Goal: Register for event/course

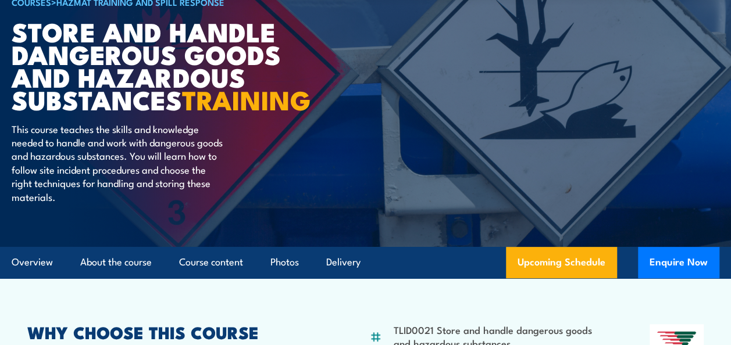
scroll to position [174, 0]
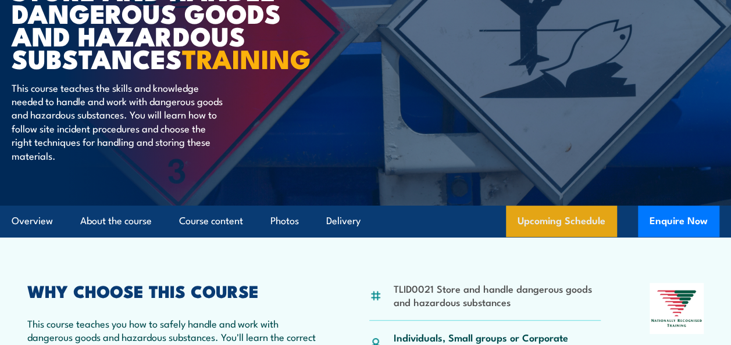
click at [545, 237] on link "Upcoming Schedule" at bounding box center [561, 221] width 111 height 31
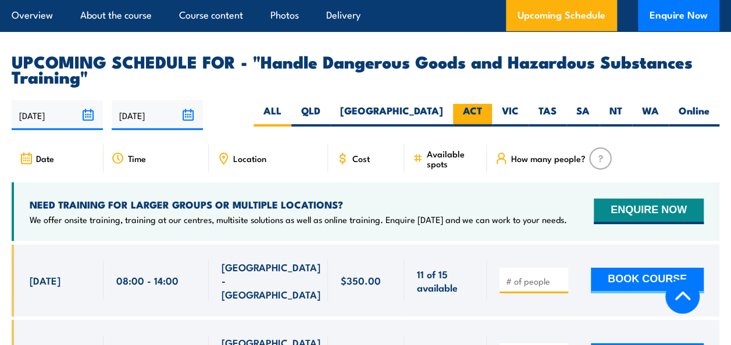
scroll to position [1662, 0]
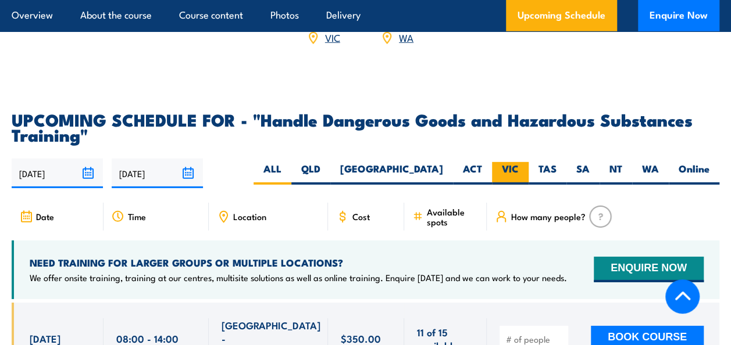
click at [508, 177] on label "VIC" at bounding box center [510, 173] width 37 height 23
click at [519, 170] on input "VIC" at bounding box center [523, 166] width 8 height 8
radio input "true"
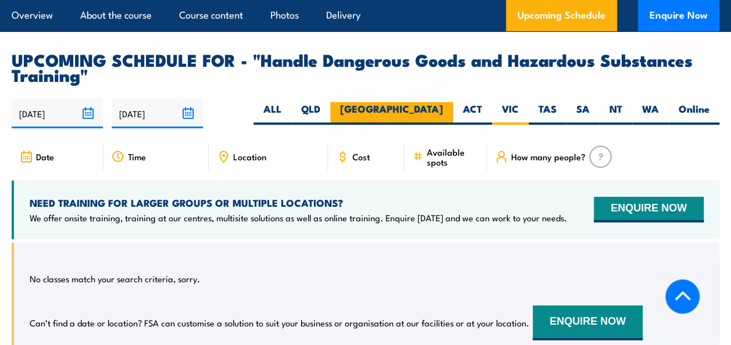
scroll to position [1720, 0]
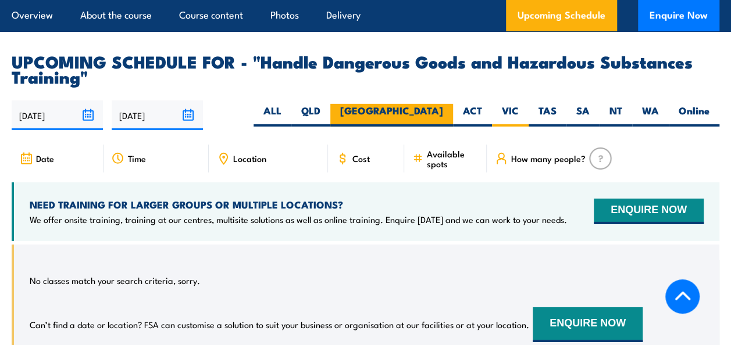
click at [427, 115] on label "[GEOGRAPHIC_DATA]" at bounding box center [391, 115] width 123 height 23
click at [443, 112] on input "[GEOGRAPHIC_DATA]" at bounding box center [447, 108] width 8 height 8
radio input "true"
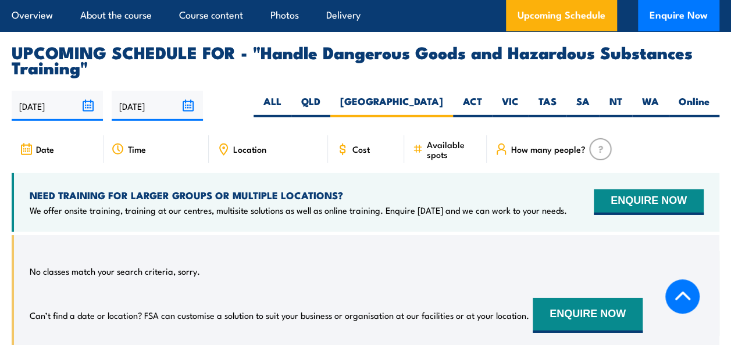
scroll to position [1662, 0]
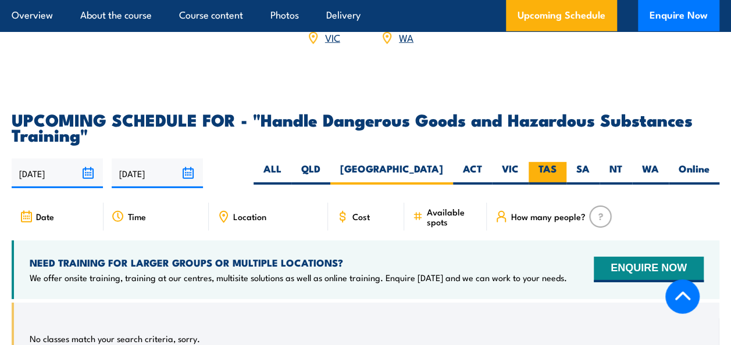
click at [543, 171] on label "TAS" at bounding box center [548, 173] width 38 height 23
click at [557, 170] on input "TAS" at bounding box center [561, 166] width 8 height 8
radio input "true"
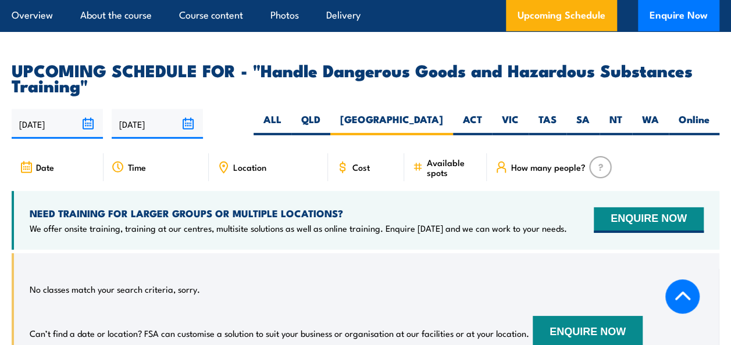
scroll to position [1720, 0]
